Goal: Task Accomplishment & Management: Use online tool/utility

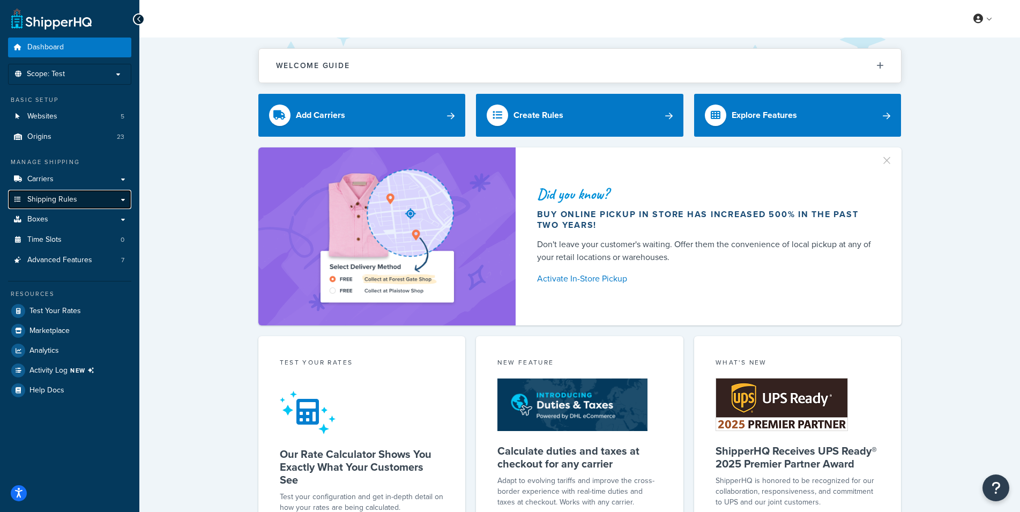
click at [80, 201] on link "Shipping Rules" at bounding box center [69, 200] width 123 height 20
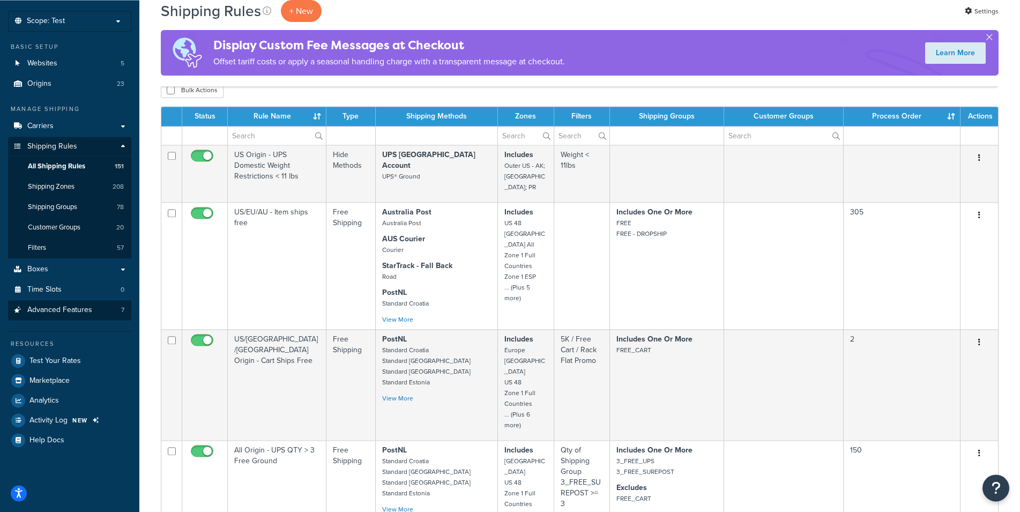
scroll to position [109, 0]
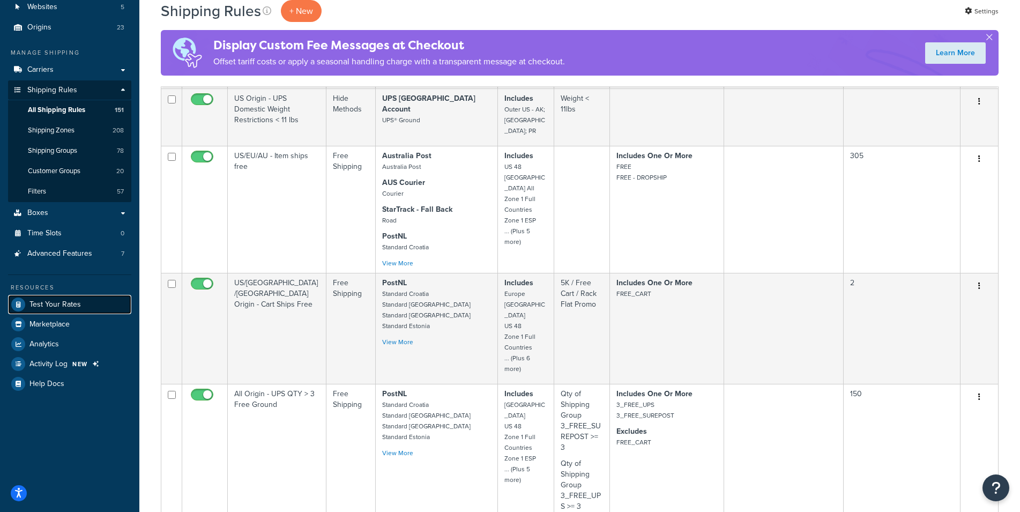
click at [68, 304] on span "Test Your Rates" at bounding box center [54, 304] width 51 height 9
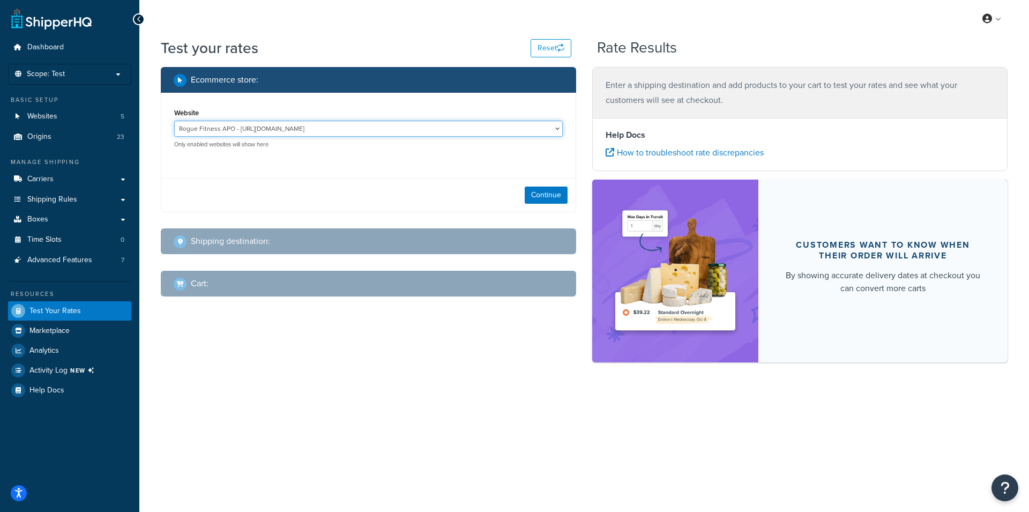
click at [174, 121] on select "Rogue Fitness APO - http://www.rogueapo.com Rogue Fitness AUS Site - www.roguef…" at bounding box center [368, 129] width 389 height 16
select select "3e2b577b4eb793560e91831e33c8212b"
click option "Rogue Fitness US Site - http://www.roguefitness.com" at bounding box center [0, 0] width 0 height 0
click at [536, 199] on button "Continue" at bounding box center [546, 195] width 43 height 17
select select "TX"
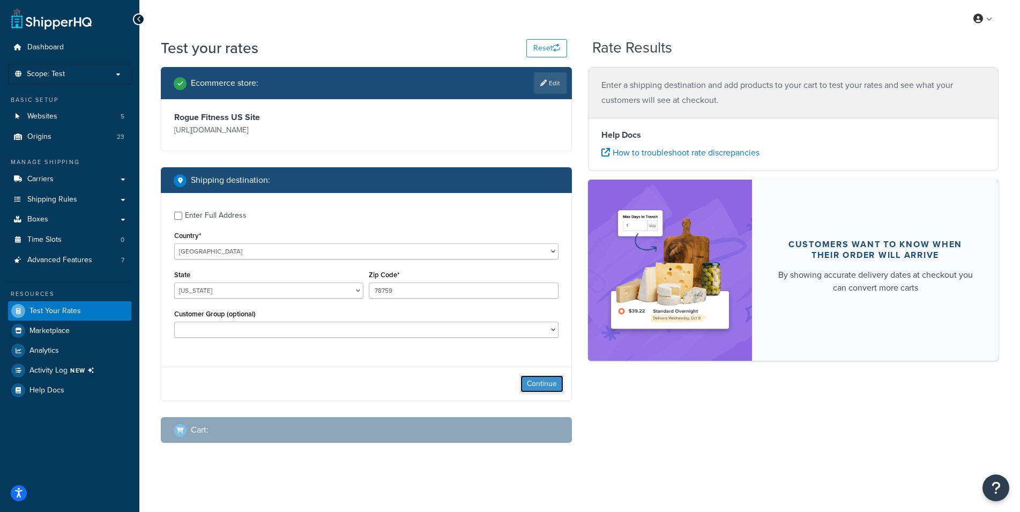
click at [539, 388] on button "Continue" at bounding box center [541, 383] width 43 height 17
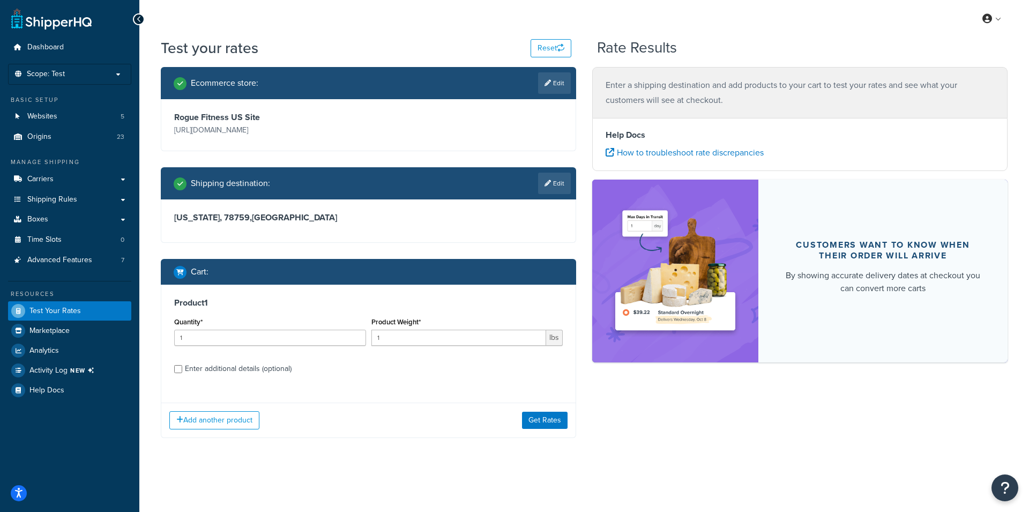
click at [214, 368] on div "Enter additional details (optional)" at bounding box center [238, 368] width 107 height 15
click at [182, 368] on input "Enter additional details (optional)" at bounding box center [178, 369] width 8 height 8
checkbox input "true"
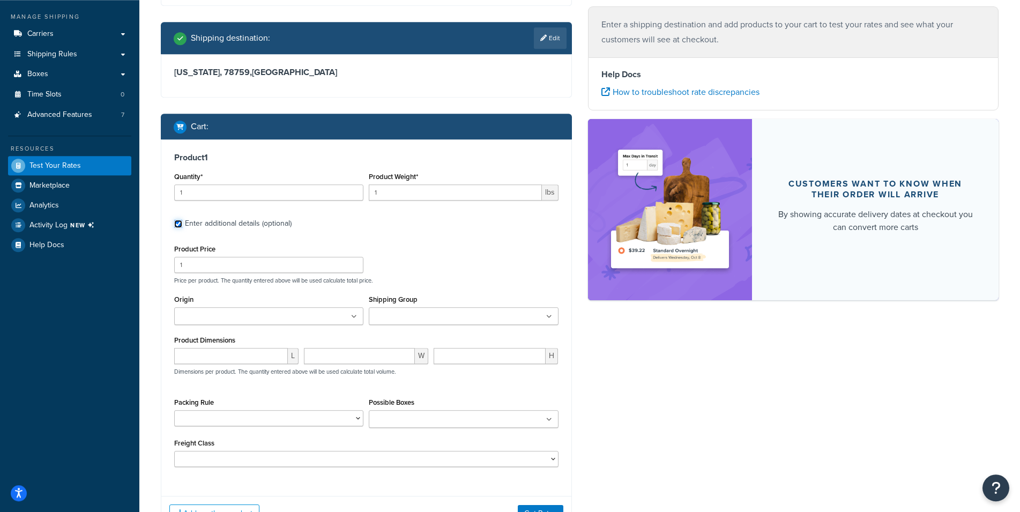
scroll to position [219, 0]
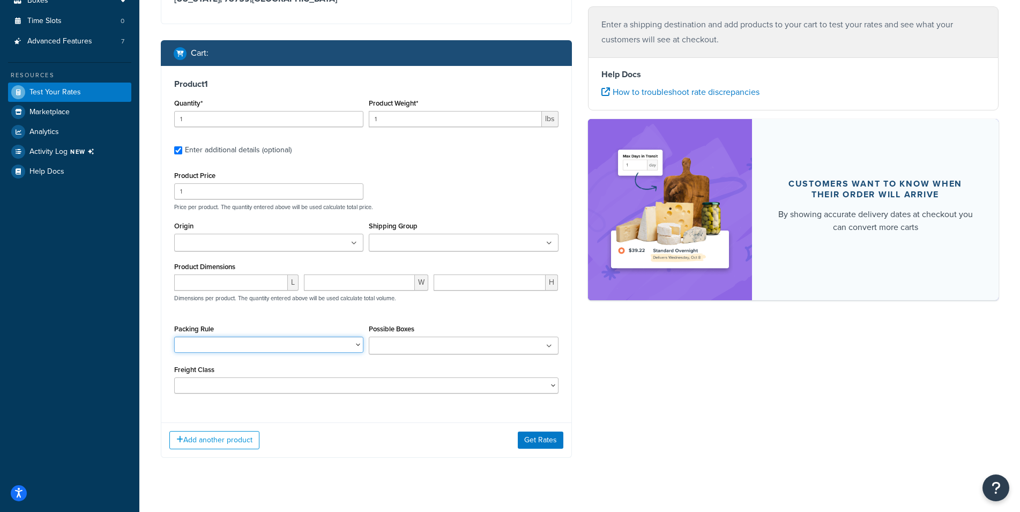
click at [174, 337] on select "10-26 10-32.5 10-35 100LB Dumbbell Bumper Set 10KG Dumbbell Pair 10LB Dumbbell …" at bounding box center [268, 345] width 189 height 16
click at [330, 358] on div "Packing Rule 10-26 10-32.5 10-35 100LB Dumbbell Bumper Set 10KG Dumbbell Pair 1…" at bounding box center [269, 341] width 195 height 39
click at [423, 351] on input "Possible Boxes" at bounding box center [419, 346] width 95 height 12
click at [443, 306] on div "L W H Dimensions per product. The quantity entered above will be used calculate…" at bounding box center [367, 293] width 390 height 39
click at [174, 377] on select "50 55 60 65 70 77.5 85 92.5 100 110 125 150 175 200 250 300 400 500" at bounding box center [366, 385] width 384 height 16
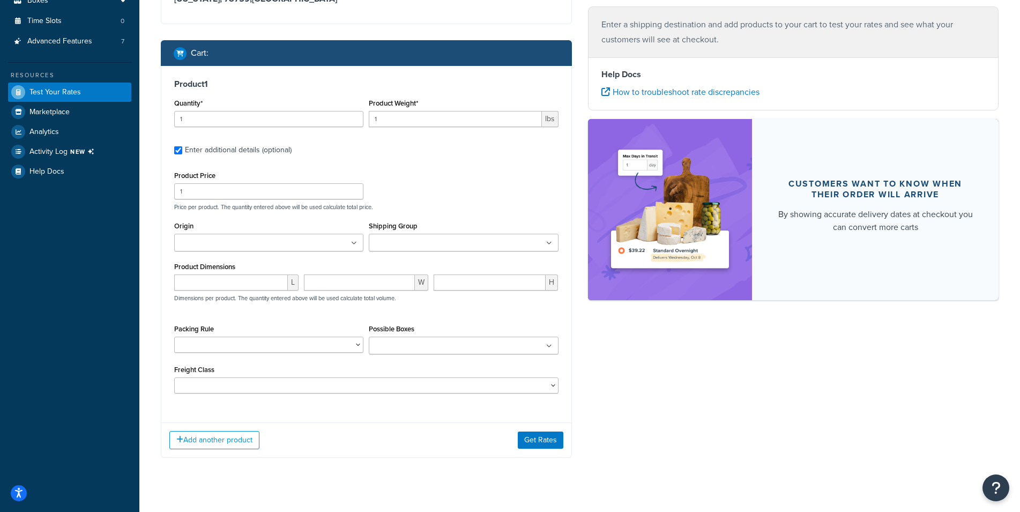
click at [272, 406] on div "Product 1 Quantity* 1 Product Weight* 1 lbs Enter additional details (optional)…" at bounding box center [366, 240] width 410 height 348
